Goal: Transaction & Acquisition: Purchase product/service

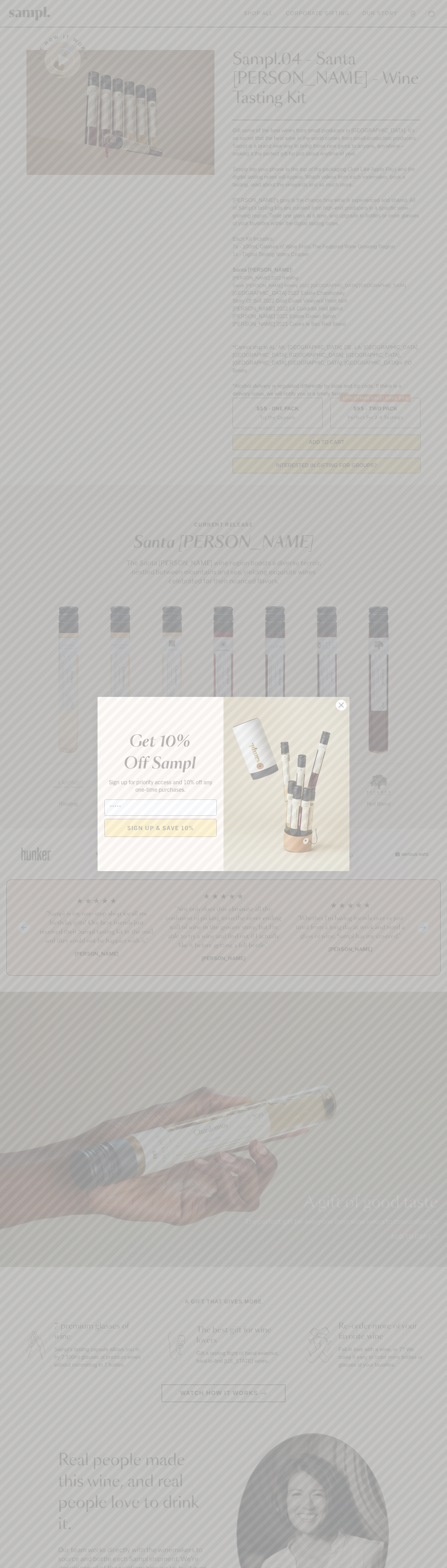
click at [341, 705] on icon "Close dialog" at bounding box center [341, 705] width 4 height 4
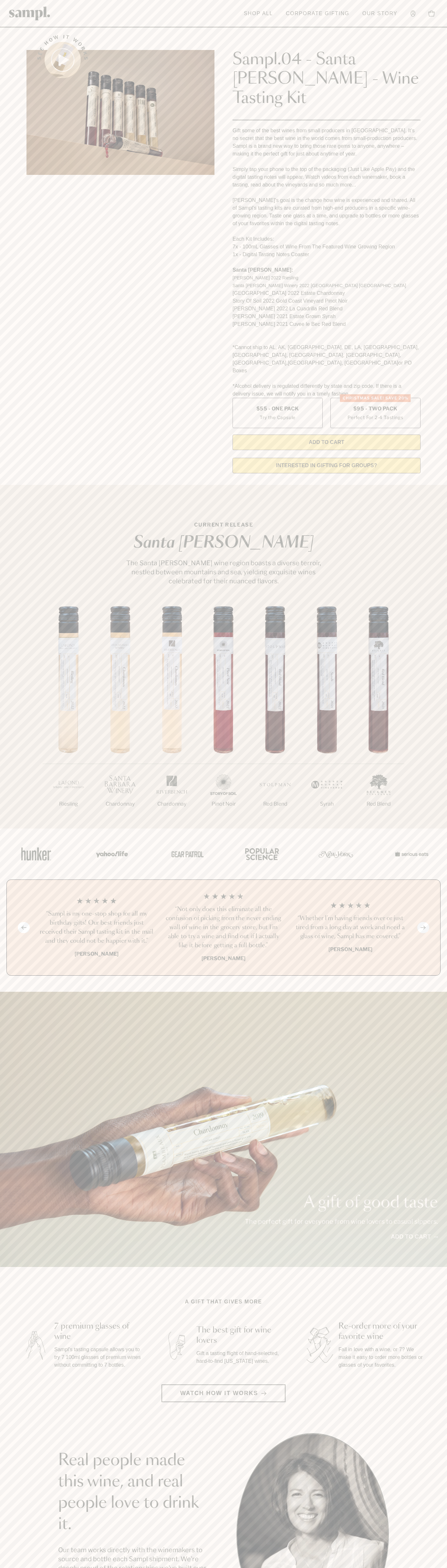
click at [331, 2] on header "Toggle navigation menu Shop All Corporate Gifting Our Story Account Story Shop …" at bounding box center [223, 13] width 447 height 27
click at [441, 835] on div at bounding box center [223, 854] width 446 height 51
click at [186, 1568] on html "Skip to main content Toggle navigation menu Shop All Corporate Gifting Our Stor…" at bounding box center [223, 1305] width 447 height 2609
click at [19, 1568] on html "Skip to main content Toggle navigation menu Shop All Corporate Gifting Our Stor…" at bounding box center [223, 1305] width 447 height 2609
click at [375, 398] on label "Christmas SALE! Save 20% $95 - Two Pack Perfect For 2-4 Tastings" at bounding box center [375, 413] width 90 height 30
